Goal: Information Seeking & Learning: Learn about a topic

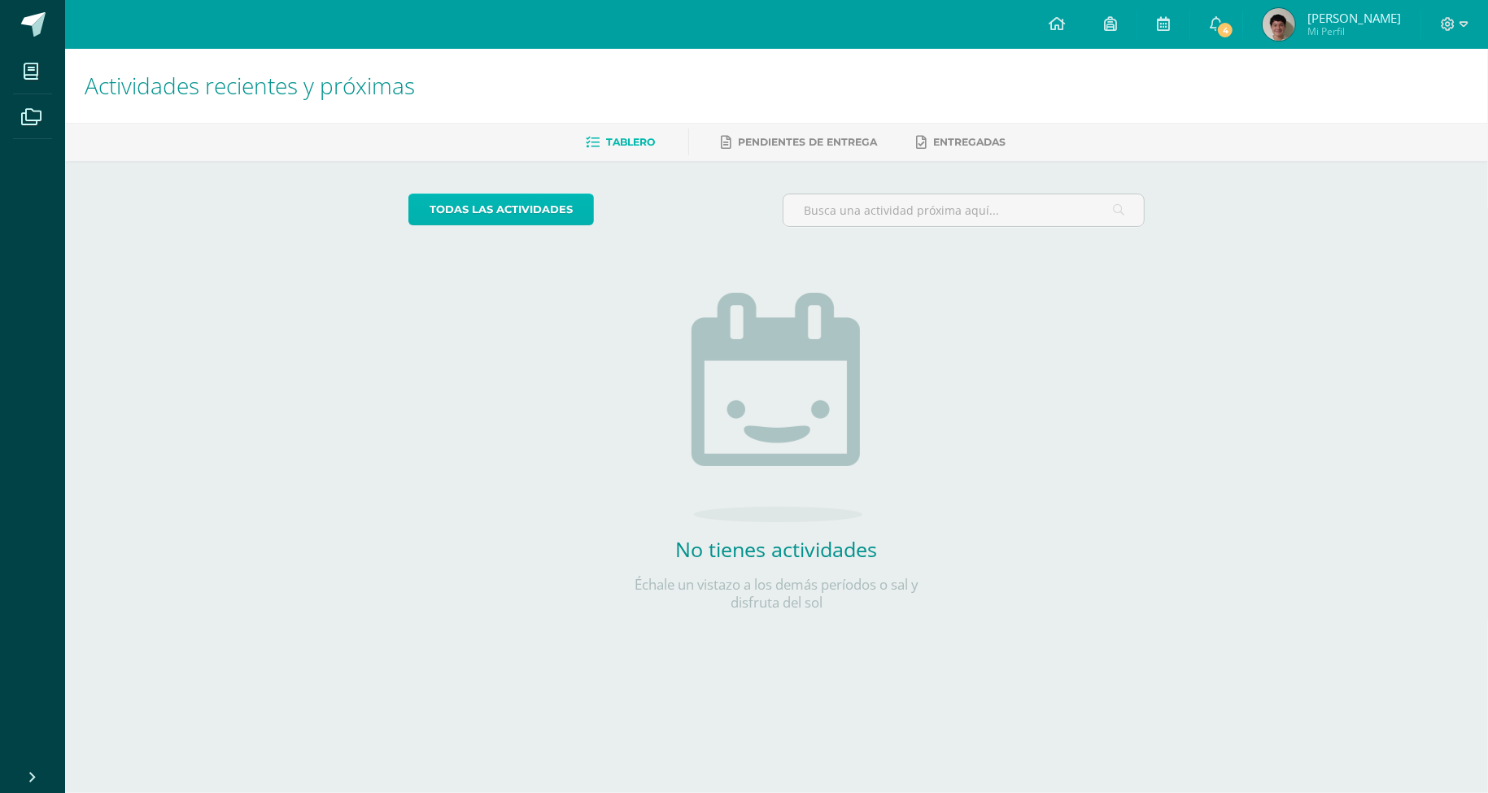
click at [550, 199] on link "todas las Actividades" at bounding box center [500, 210] width 185 height 32
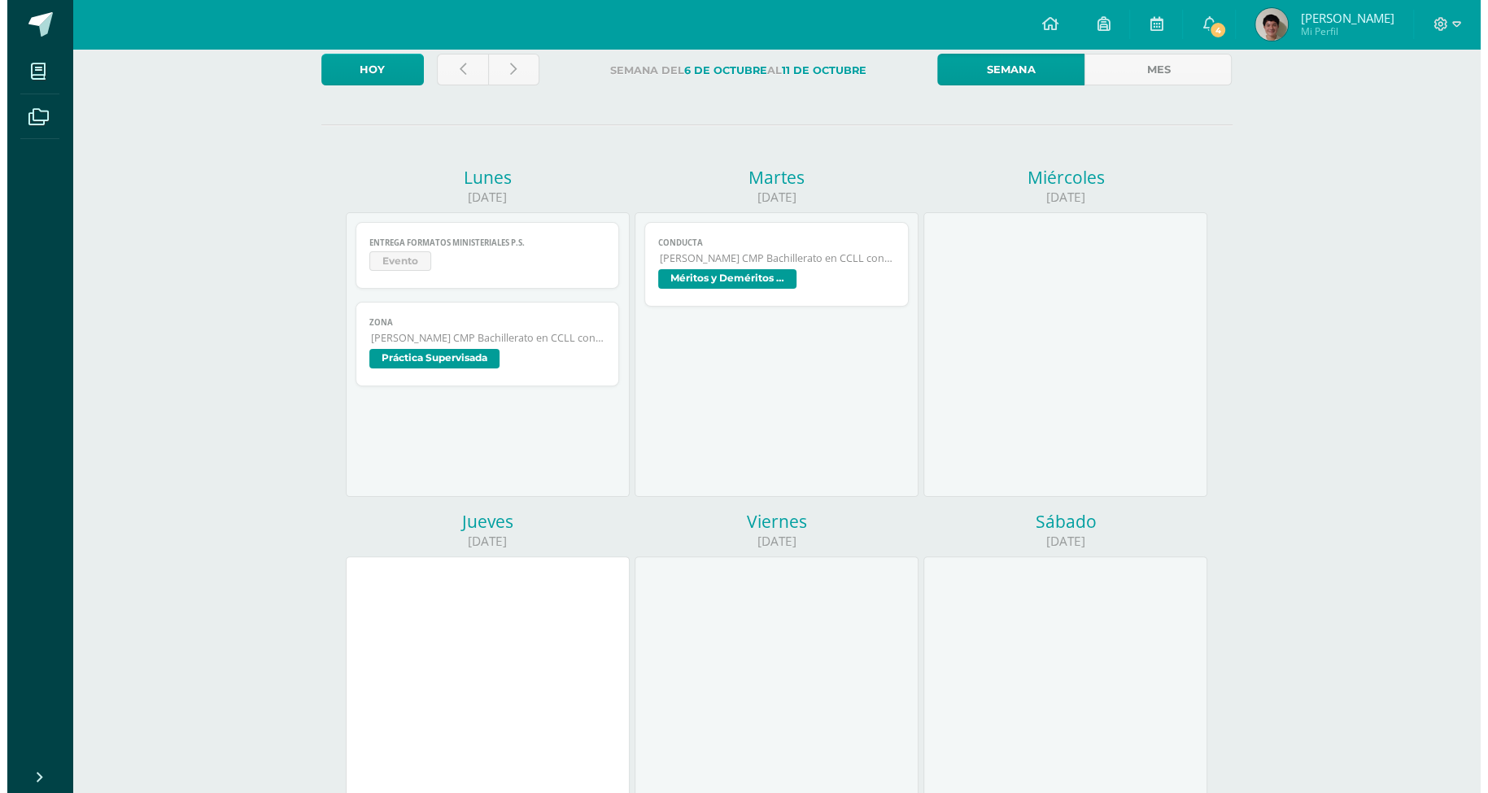
scroll to position [102, 0]
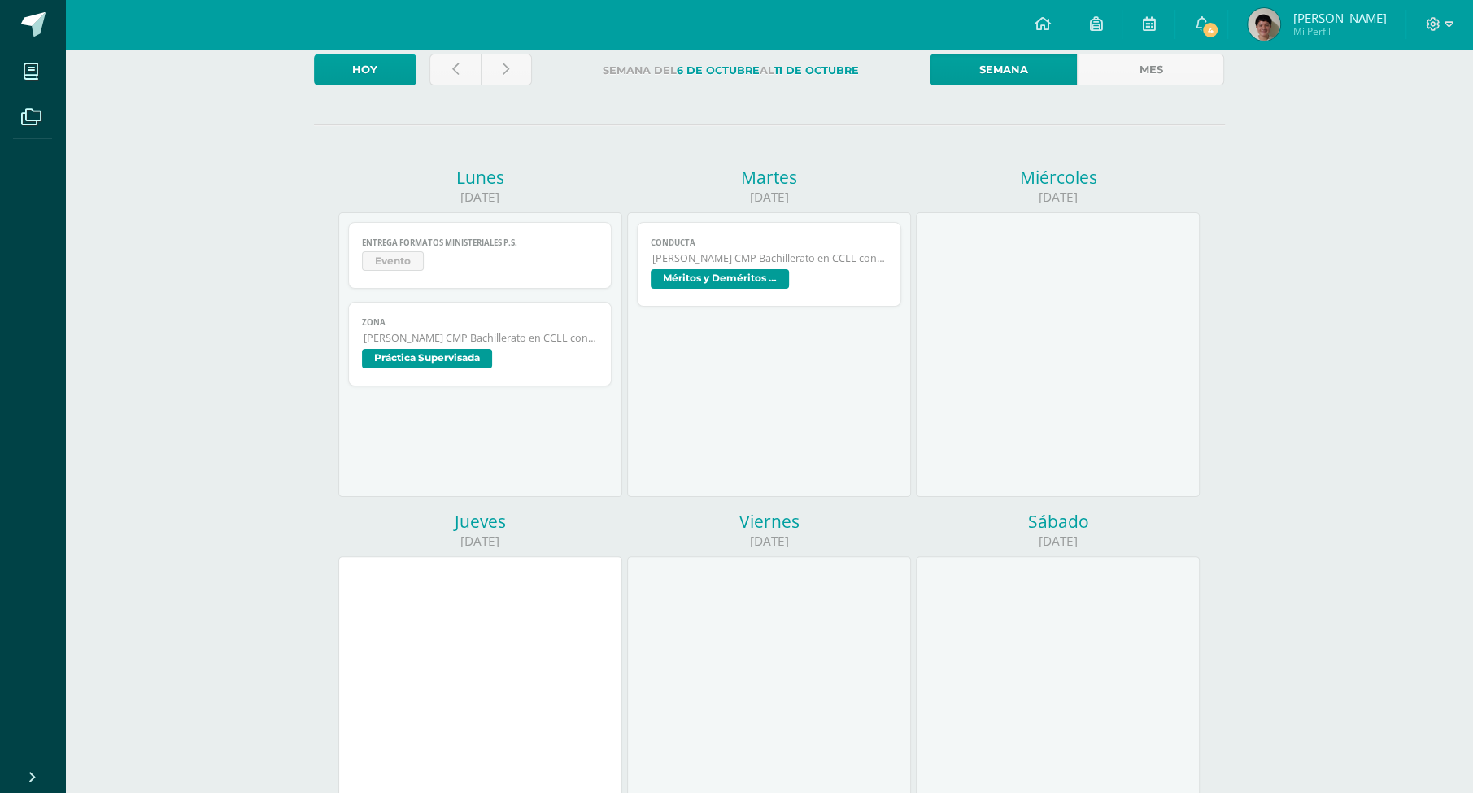
click at [517, 338] on span "Quinto Bachillerato CMP Bachillerato en CCLL con Orientación en Computación" at bounding box center [481, 338] width 235 height 14
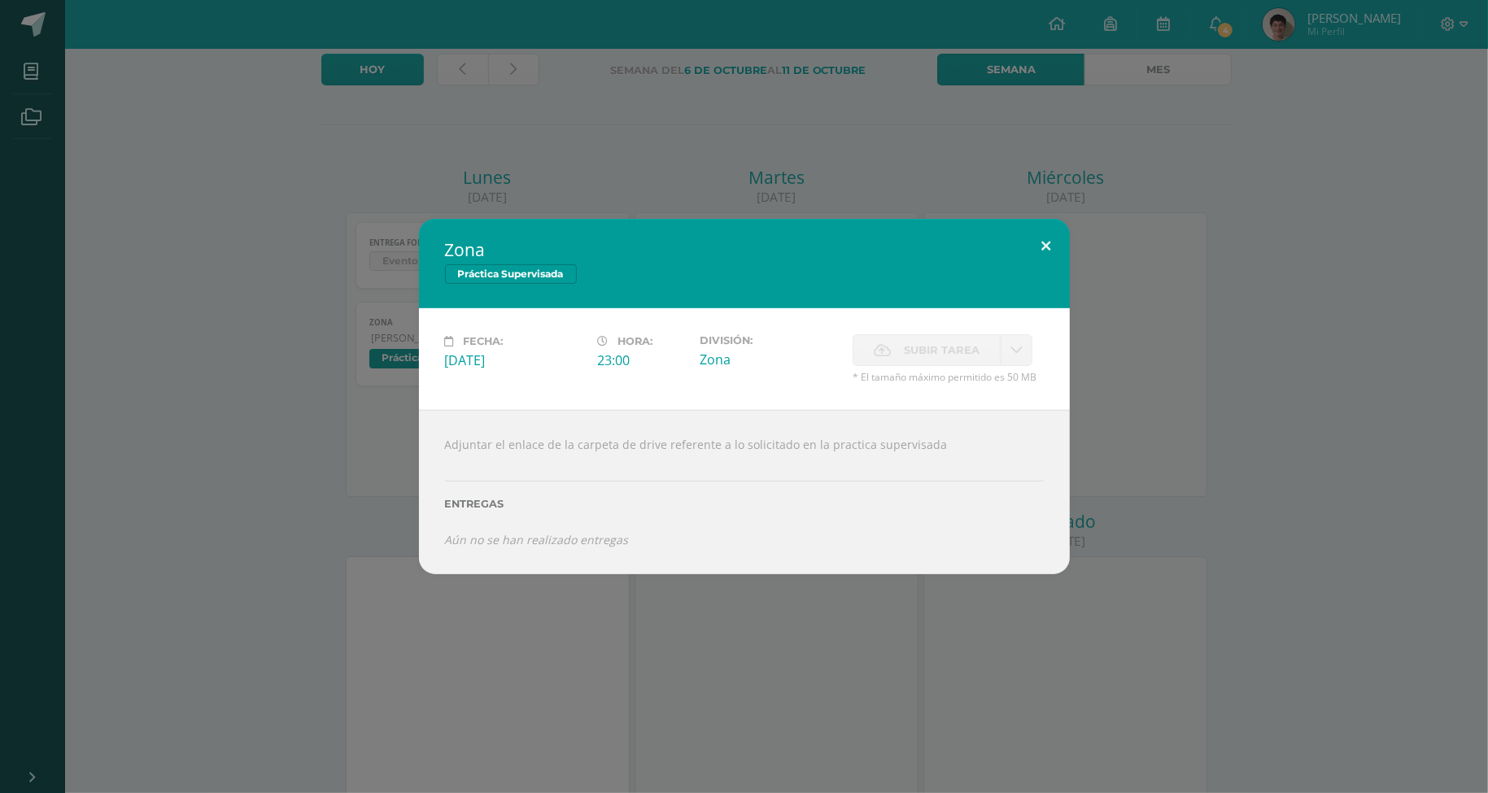
click at [1045, 250] on button at bounding box center [1046, 246] width 46 height 55
